Goal: Information Seeking & Learning: Learn about a topic

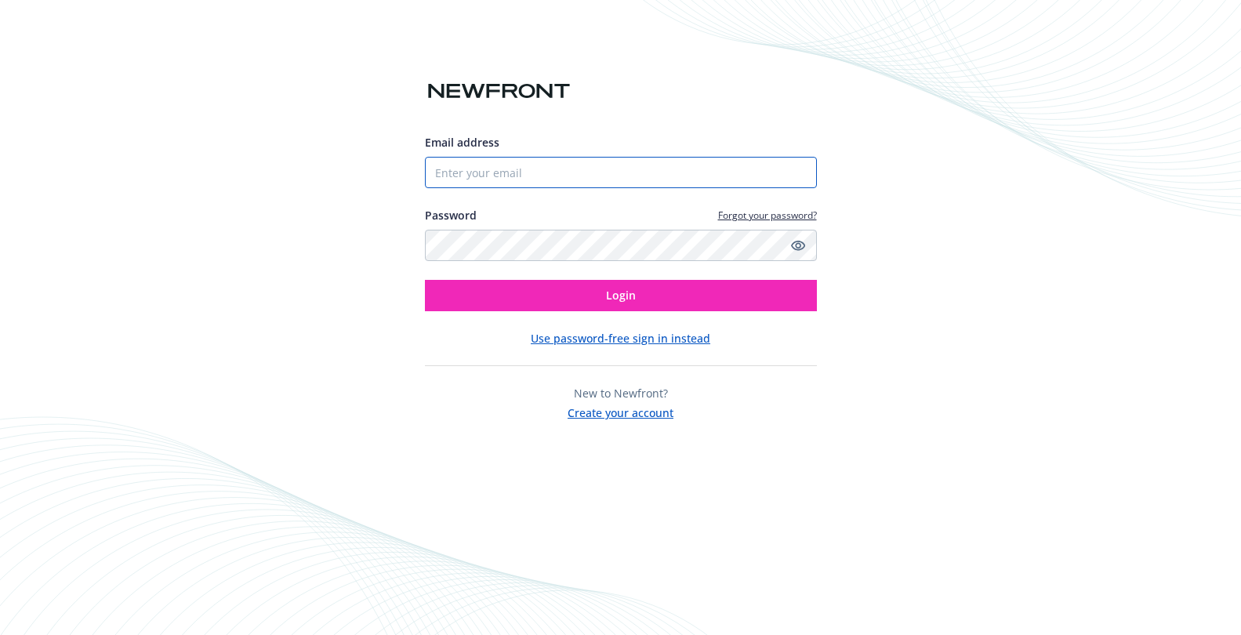
click at [535, 178] on input "Email address" at bounding box center [621, 172] width 392 height 31
type input "[PERSON_NAME][EMAIL_ADDRESS][PERSON_NAME][DOMAIN_NAME]"
click at [797, 244] on icon "Show password" at bounding box center [797, 246] width 14 height 10
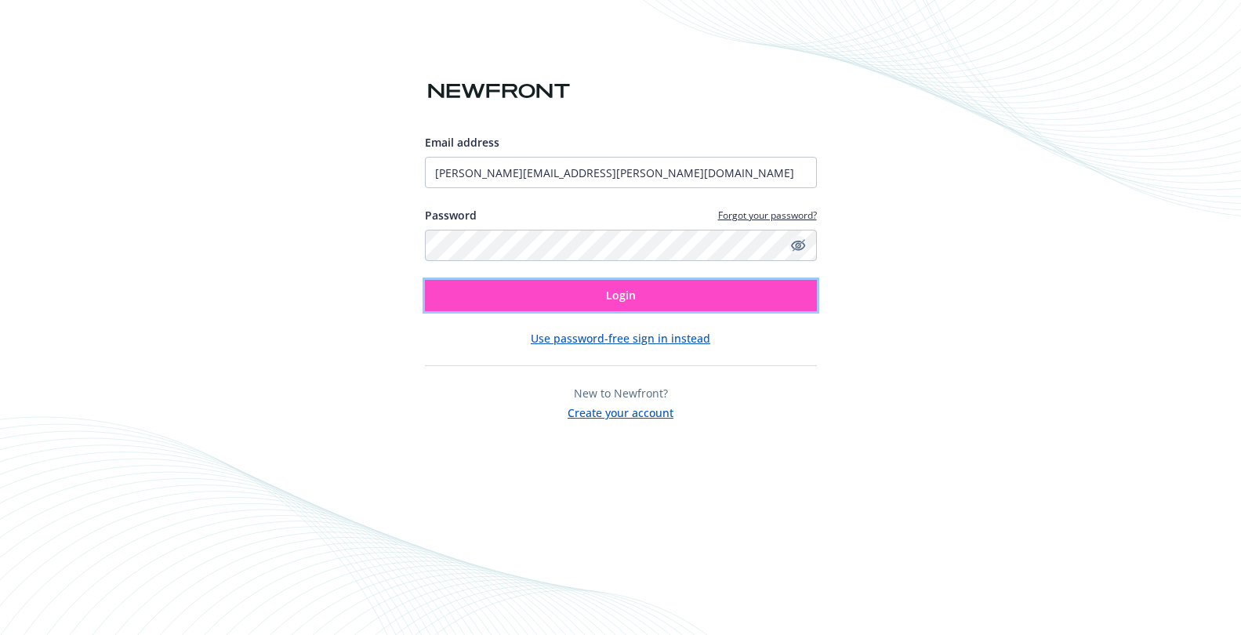
click at [694, 299] on button "Login" at bounding box center [621, 295] width 392 height 31
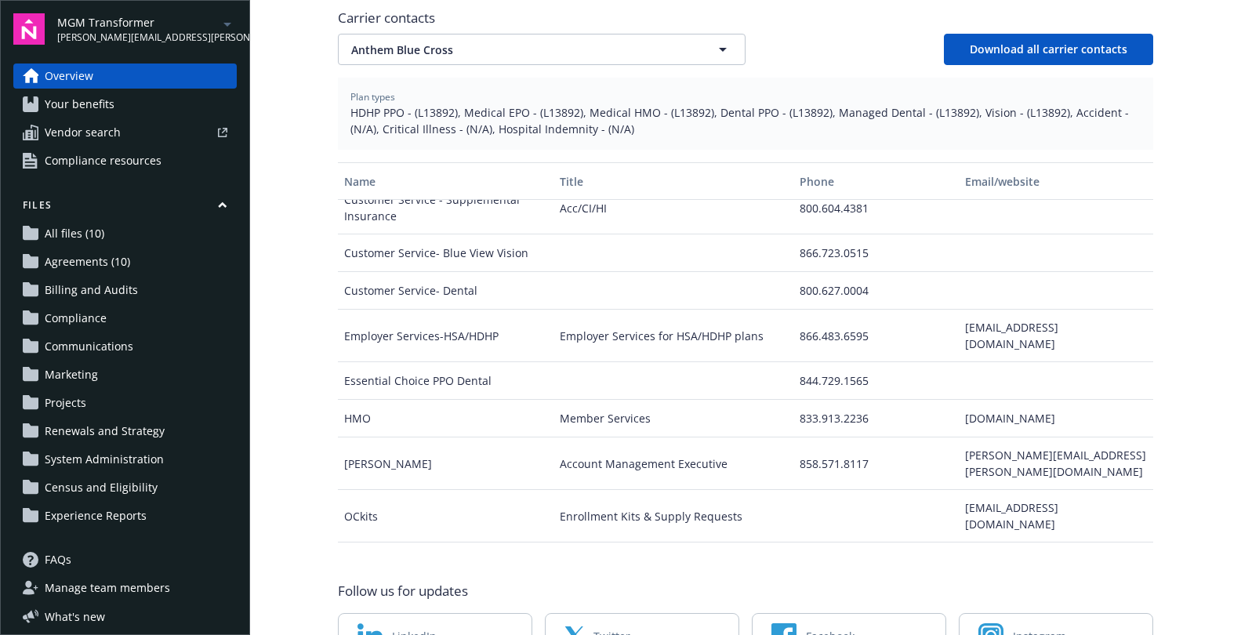
scroll to position [627, 0]
